Goal: Task Accomplishment & Management: Use online tool/utility

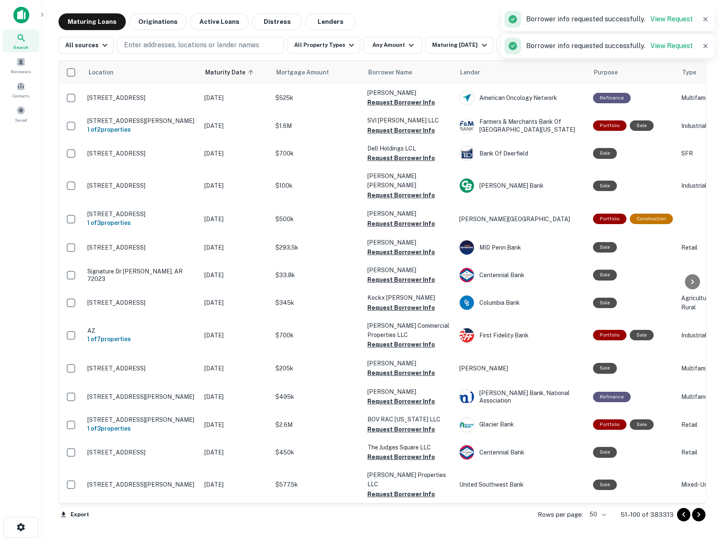
scroll to position [1037, 0]
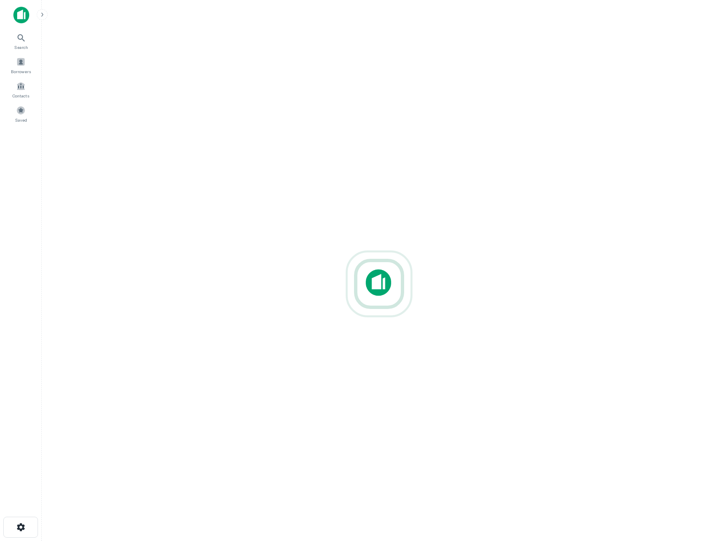
scroll to position [13, 0]
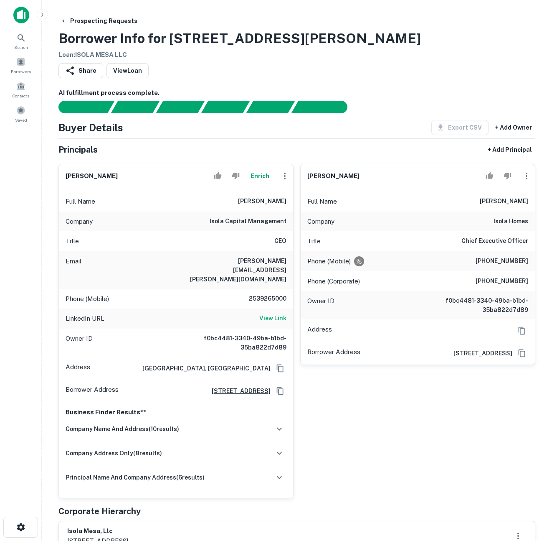
click at [397, 427] on div "[PERSON_NAME] Full Name [PERSON_NAME] Company isola homes Title Chief Executive…" at bounding box center [415, 327] width 242 height 341
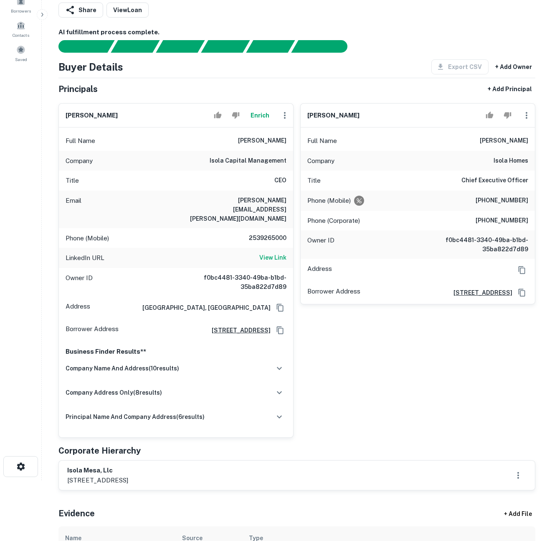
scroll to position [18, 0]
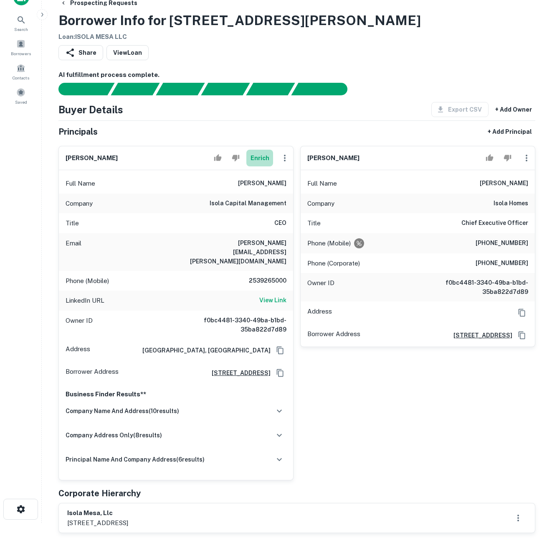
click at [256, 158] on button "Enrich" at bounding box center [259, 158] width 27 height 17
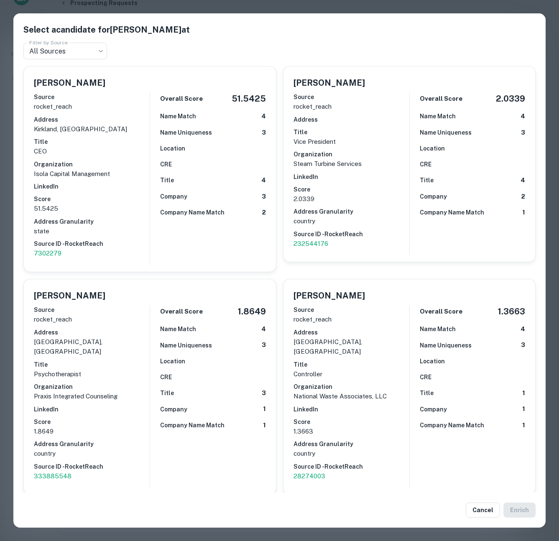
click at [422, 4] on div "Select a candidate for [PERSON_NAME] at Filter by Source All Sources *** Filter…" at bounding box center [279, 270] width 559 height 541
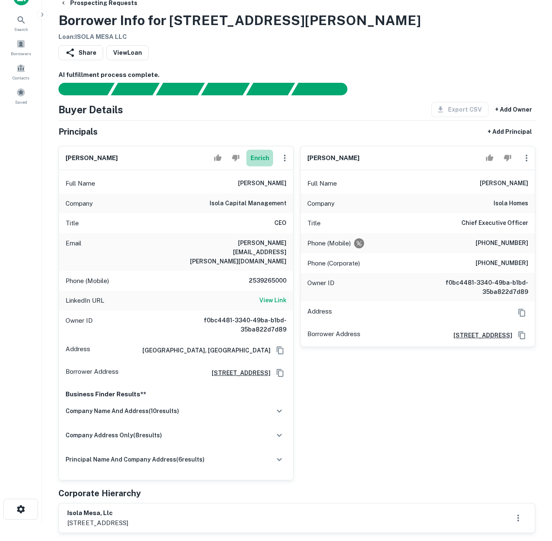
click at [258, 160] on button "Enrich" at bounding box center [259, 158] width 27 height 17
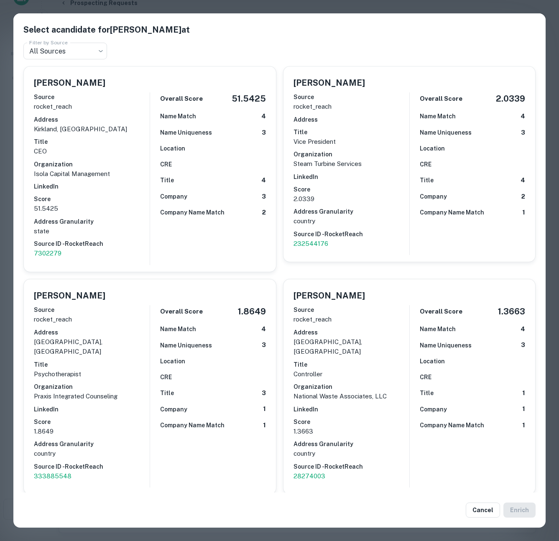
click at [9, 182] on div "Select a candidate for [PERSON_NAME] at Filter by Source All Sources *** Filter…" at bounding box center [279, 270] width 559 height 541
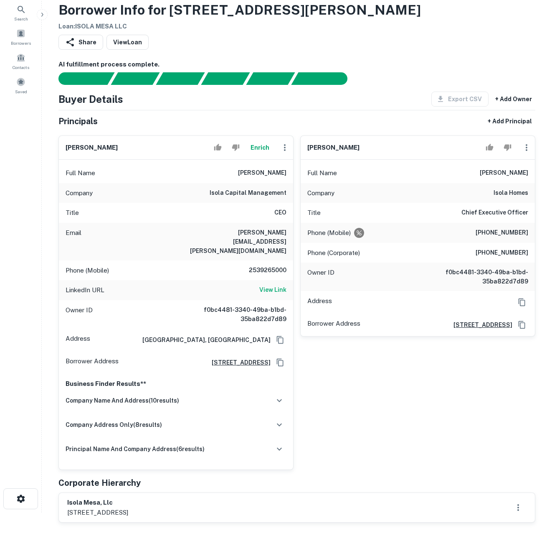
scroll to position [39, 0]
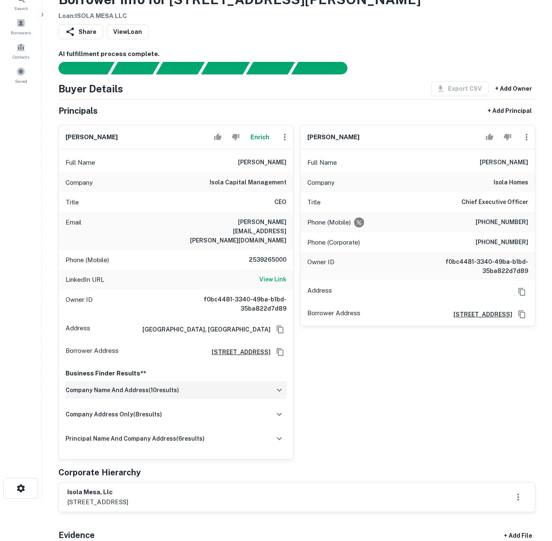
click at [282, 385] on icon "button" at bounding box center [279, 390] width 10 height 10
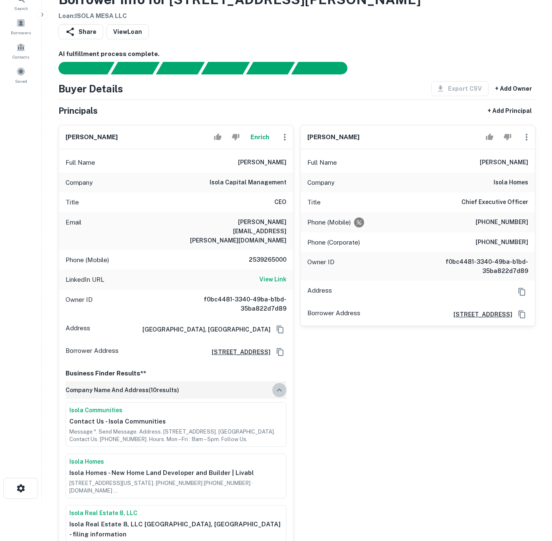
click at [282, 385] on icon "button" at bounding box center [279, 390] width 10 height 10
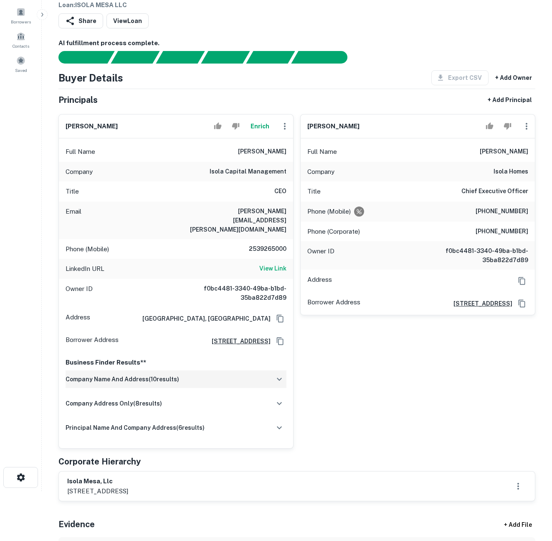
scroll to position [111, 0]
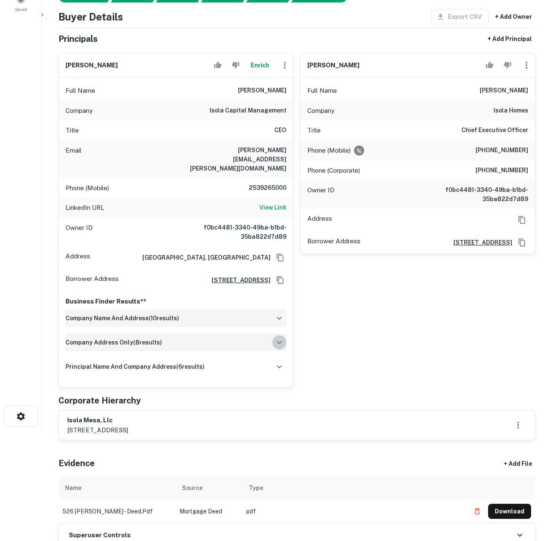
click at [285, 335] on button "button" at bounding box center [279, 342] width 14 height 14
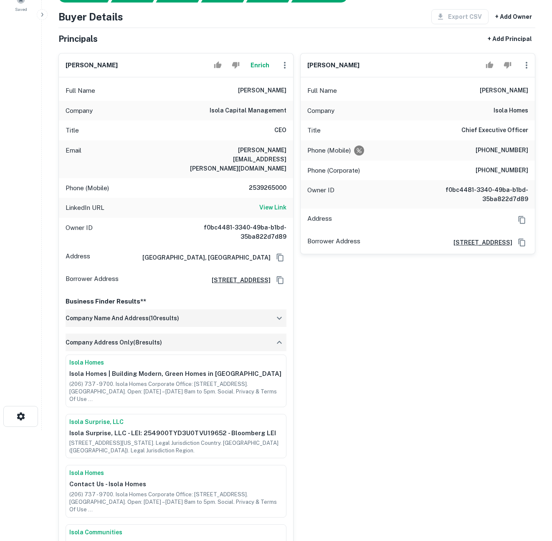
click at [285, 335] on button "button" at bounding box center [279, 342] width 14 height 14
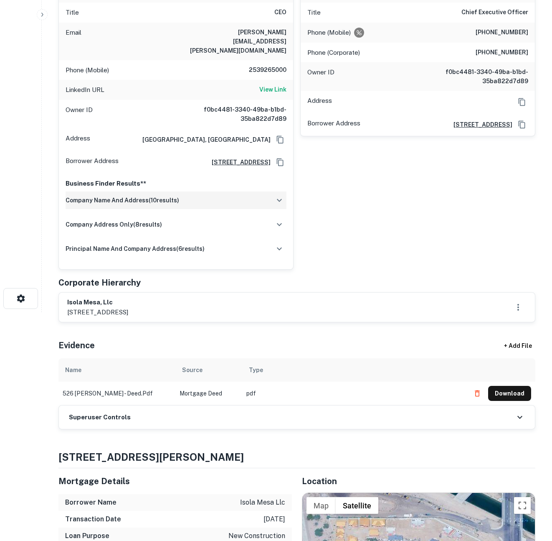
scroll to position [218, 0]
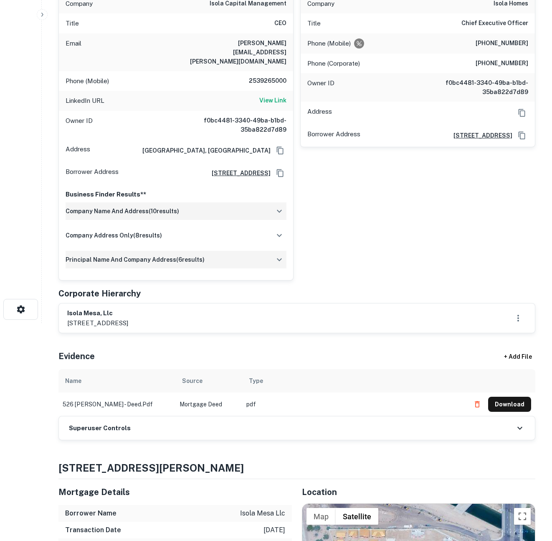
click at [282, 254] on icon "button" at bounding box center [279, 259] width 10 height 10
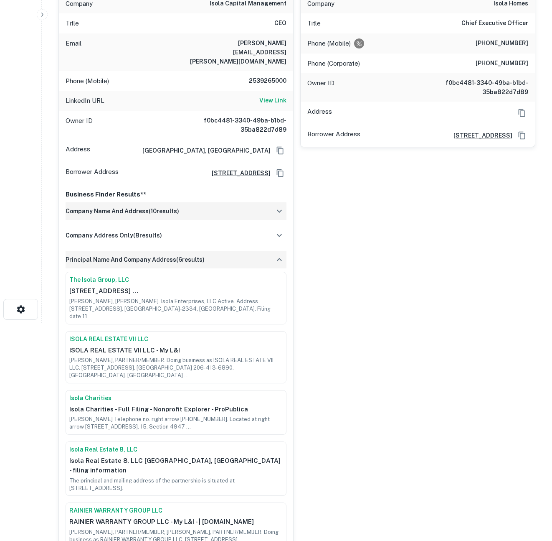
click at [282, 254] on icon "button" at bounding box center [279, 259] width 10 height 10
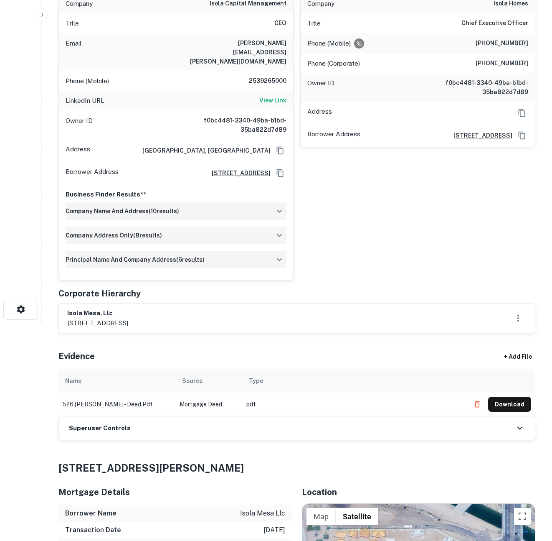
click at [282, 230] on icon "button" at bounding box center [279, 235] width 10 height 10
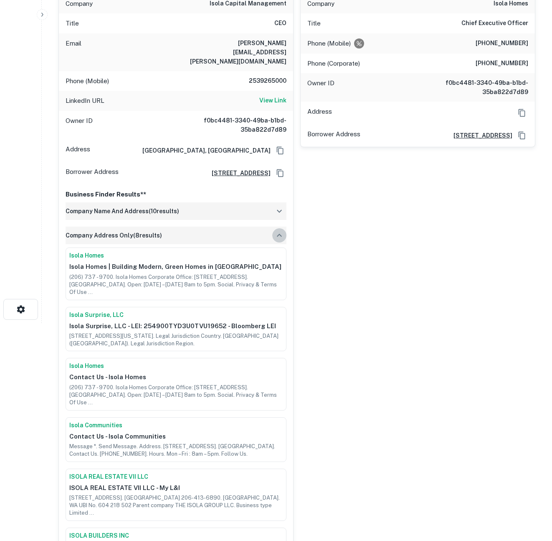
click at [282, 230] on icon "button" at bounding box center [279, 235] width 10 height 10
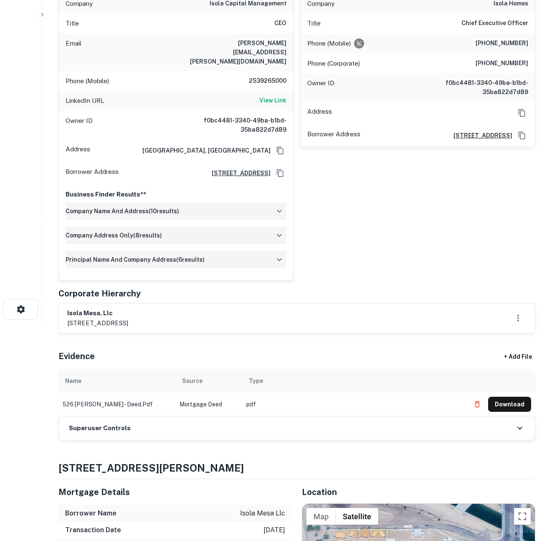
click at [382, 248] on div "[PERSON_NAME] Full Name [PERSON_NAME] Company isola homes Title Chief Executive…" at bounding box center [415, 109] width 242 height 341
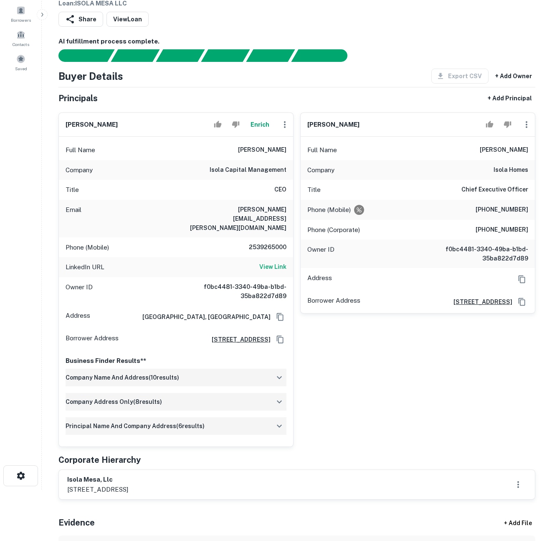
scroll to position [0, 0]
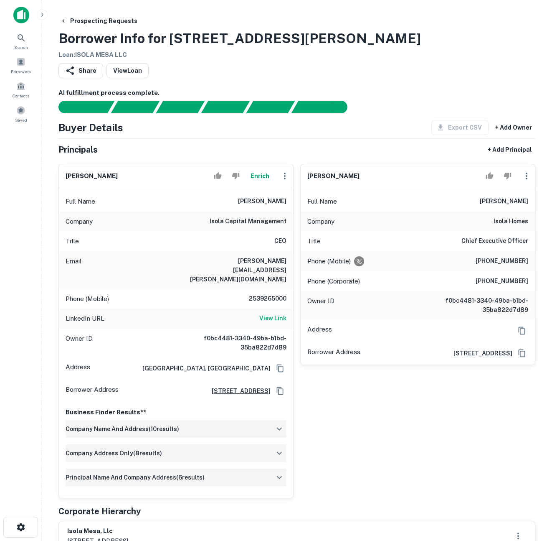
click at [386, 427] on div "[PERSON_NAME] Full Name [PERSON_NAME] Company isola homes Title Chief Executive…" at bounding box center [415, 327] width 242 height 341
click at [390, 71] on div "Share View Loan" at bounding box center [296, 72] width 477 height 18
click at [455, 38] on div "Prospecting Requests Borrower Info for [STREET_ADDRESS][PERSON_NAME] Loan : ISO…" at bounding box center [296, 36] width 477 height 46
